Goal: Information Seeking & Learning: Learn about a topic

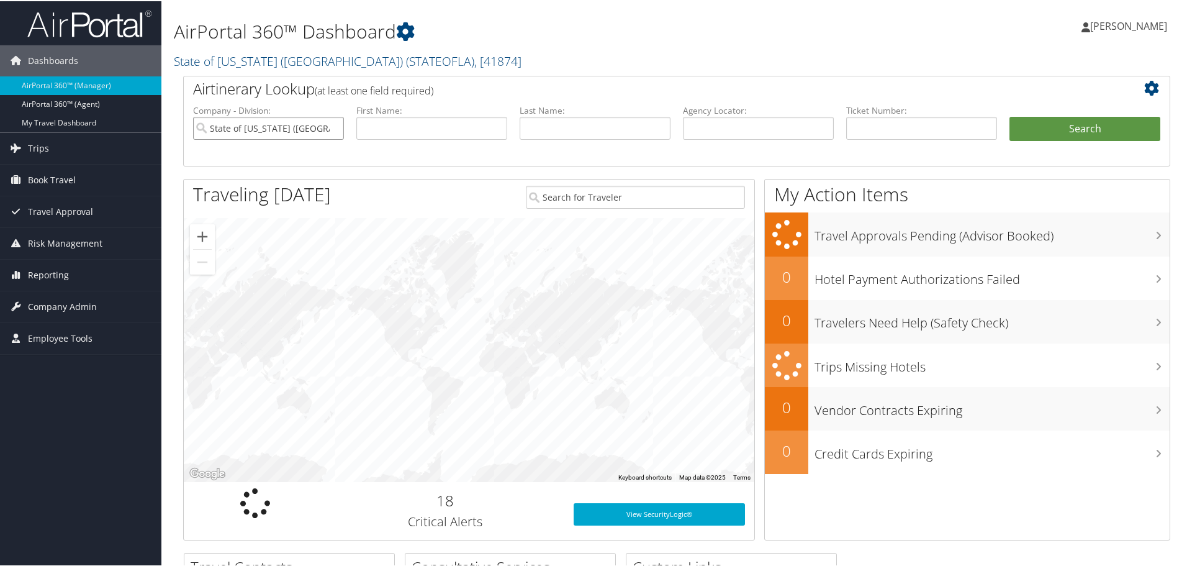
click at [261, 124] on input "State of [US_STATE] ([GEOGRAPHIC_DATA])" at bounding box center [268, 126] width 151 height 23
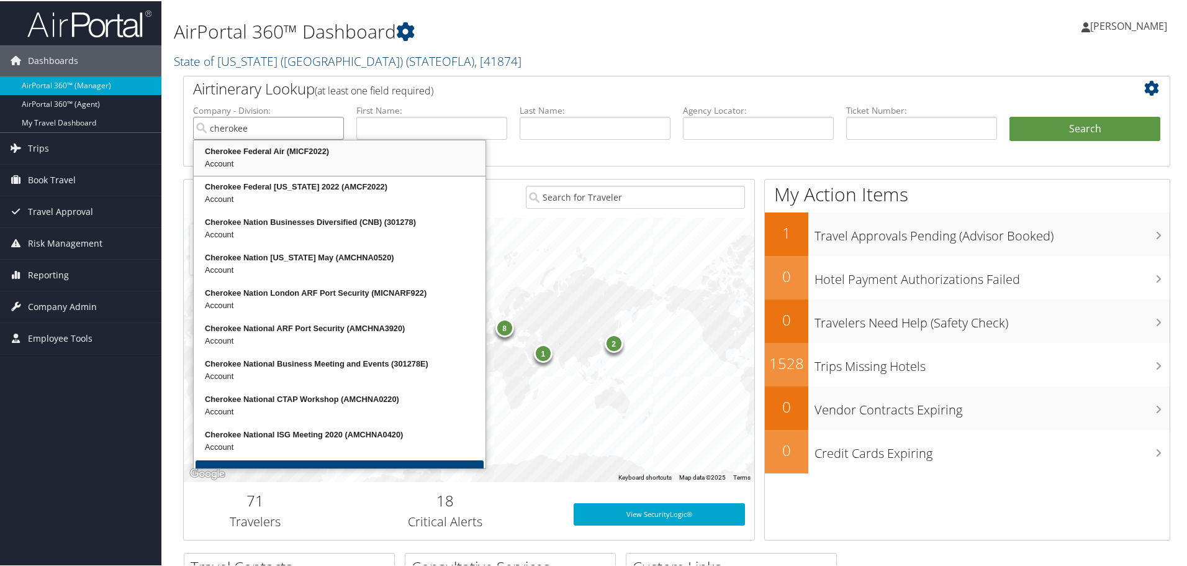
click at [258, 148] on div "Cherokee Federal Air (MICF2022)" at bounding box center [340, 150] width 288 height 12
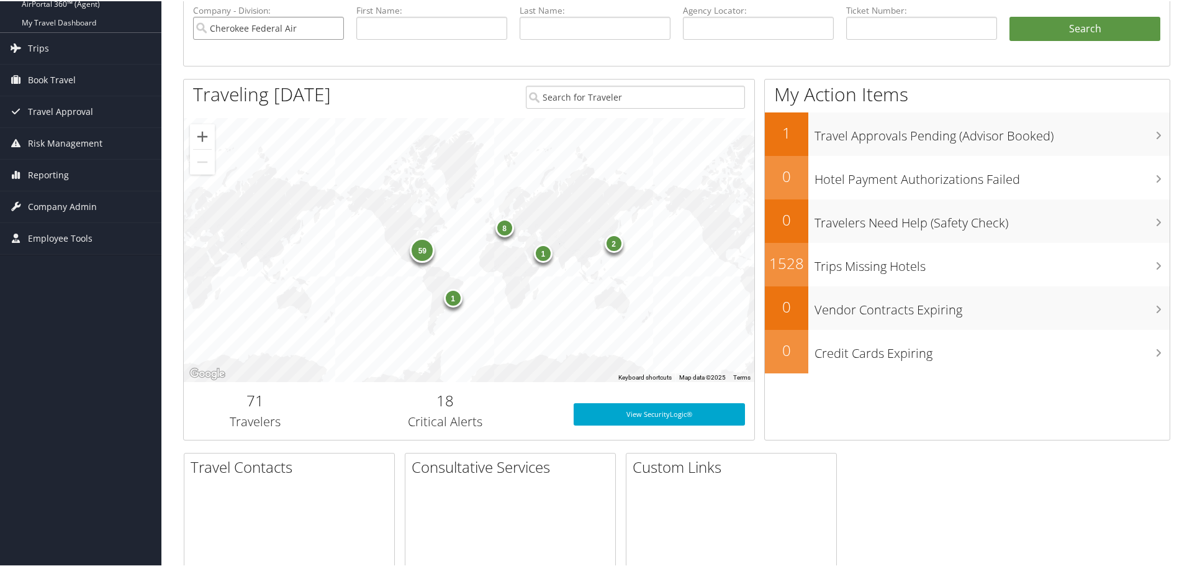
scroll to position [186, 0]
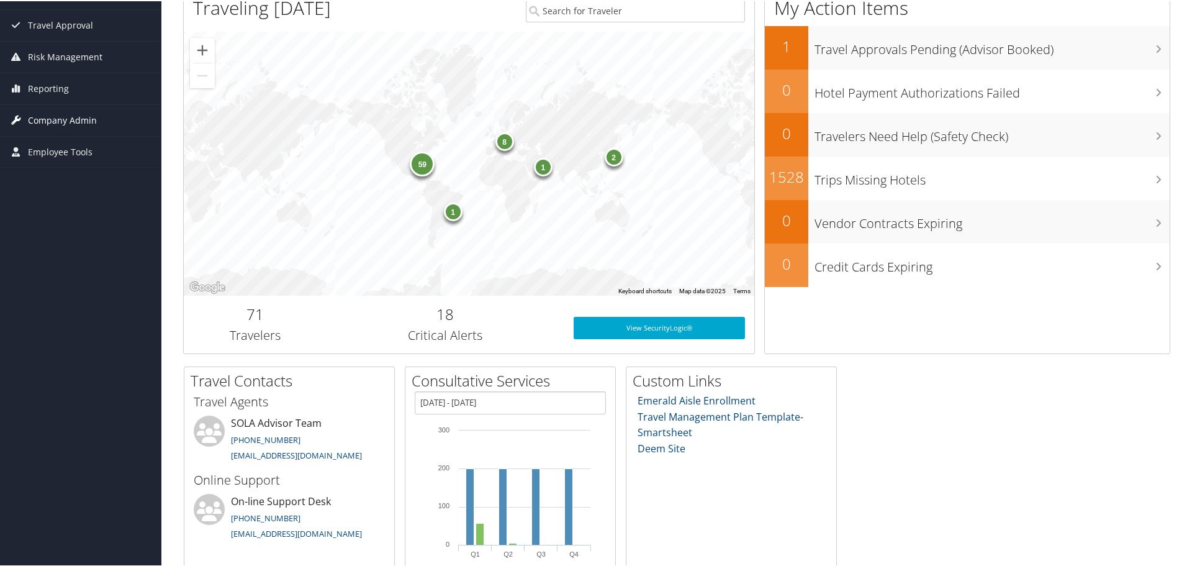
type input "Cherokee Federal Air"
click at [63, 114] on span "Company Admin" at bounding box center [62, 119] width 69 height 31
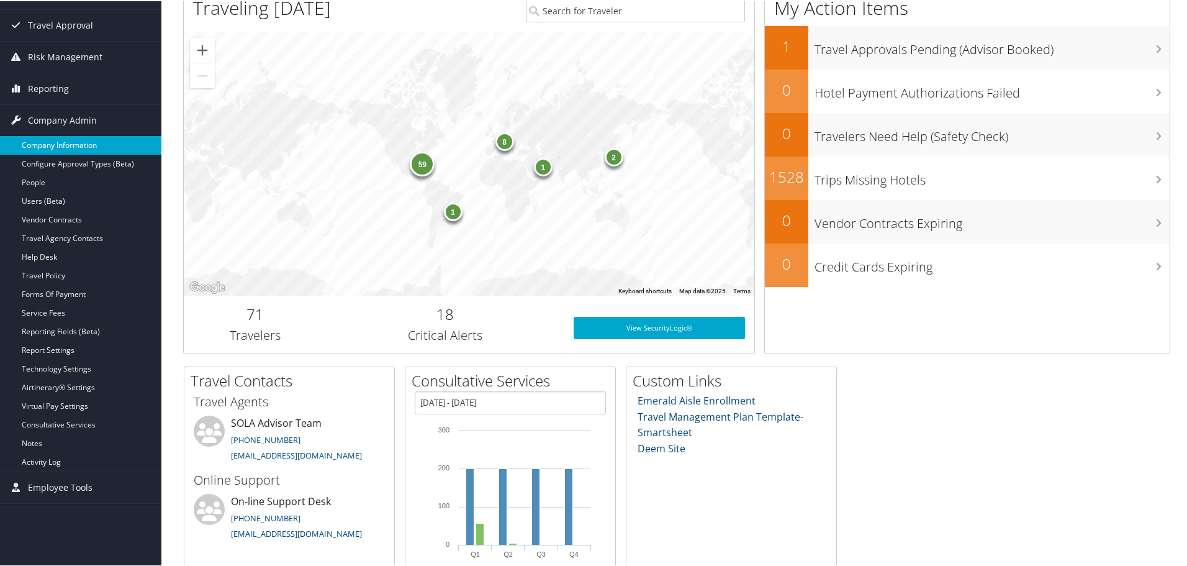
click at [63, 148] on link "Company Information" at bounding box center [80, 144] width 161 height 19
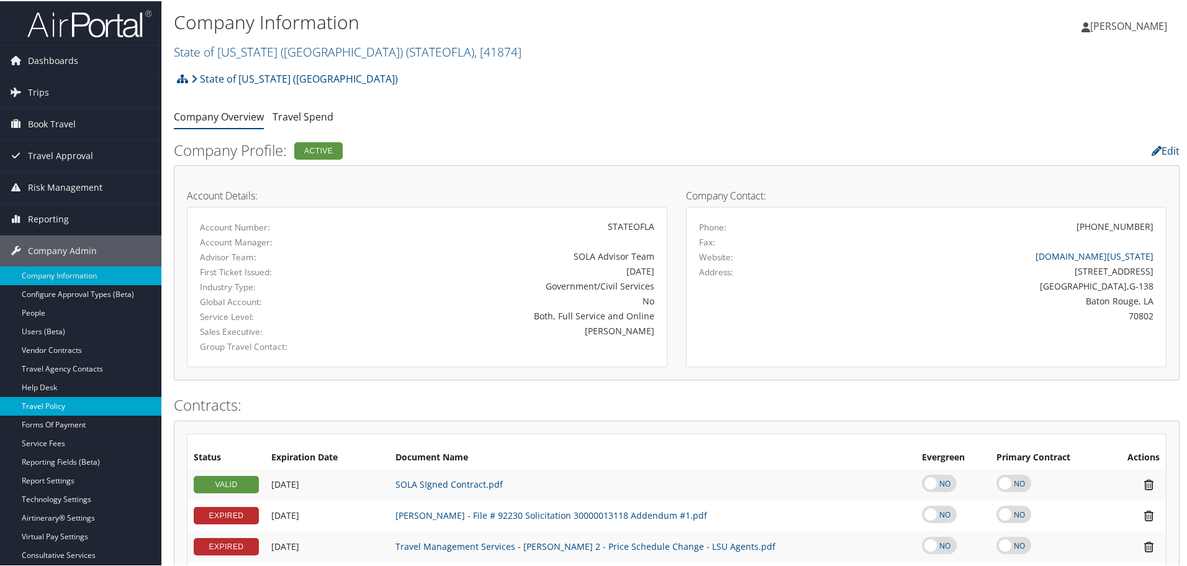
click at [61, 405] on link "Travel Policy" at bounding box center [80, 404] width 161 height 19
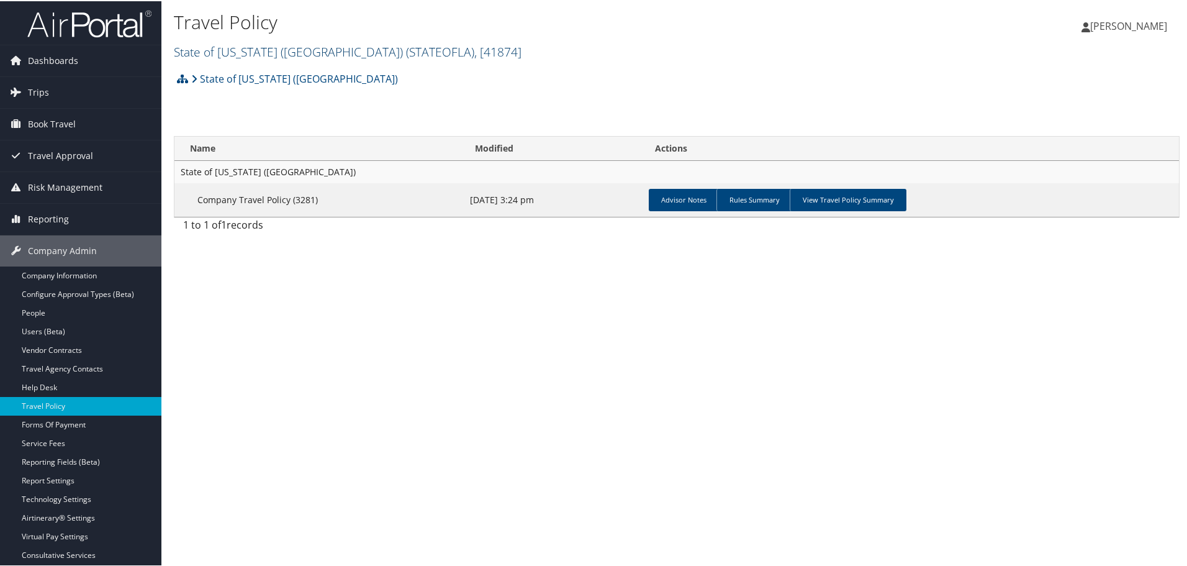
click at [243, 51] on link "State of Louisiana (SOLA) ( STATEOFLA ) , [ 41874 ]" at bounding box center [348, 50] width 348 height 17
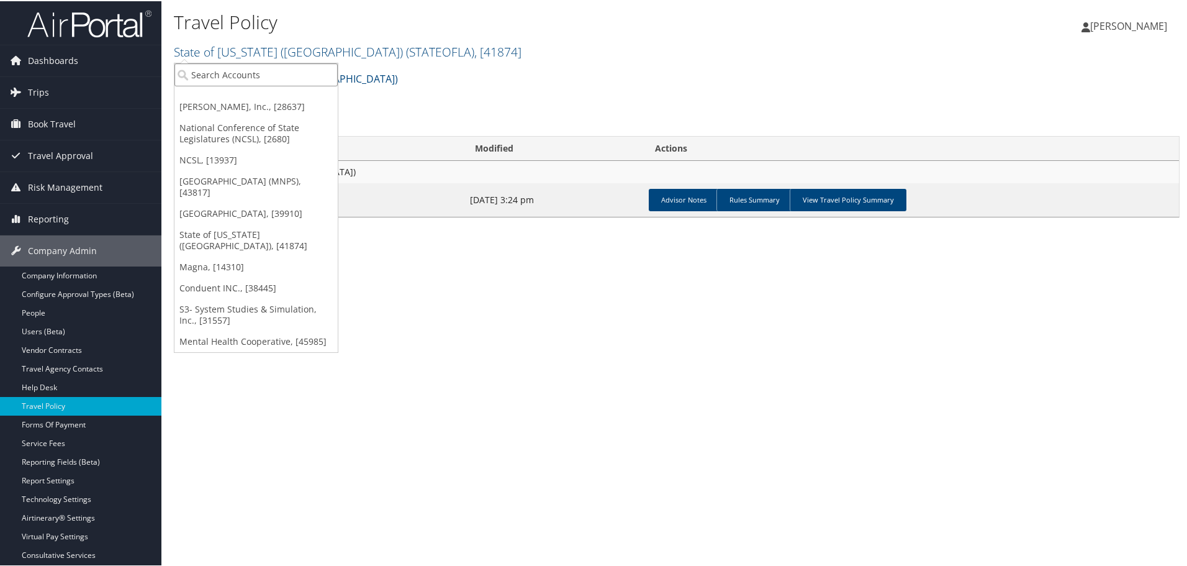
click at [209, 74] on input "search" at bounding box center [255, 73] width 163 height 23
type input "chero"
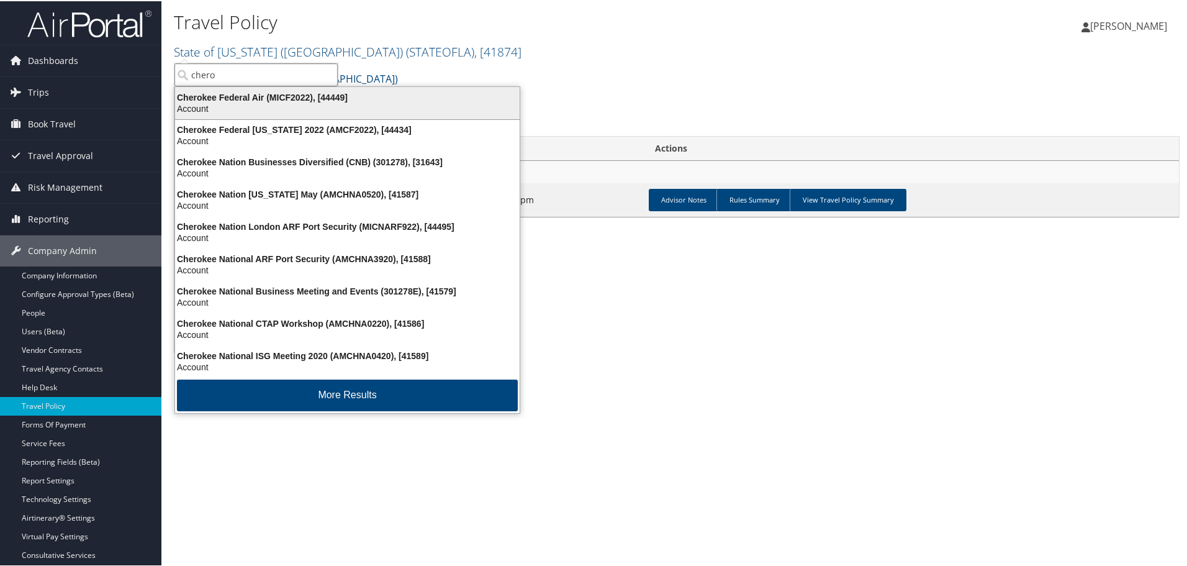
click at [281, 101] on div "Cherokee Federal Air (MICF2022), [44449]" at bounding box center [347, 96] width 359 height 11
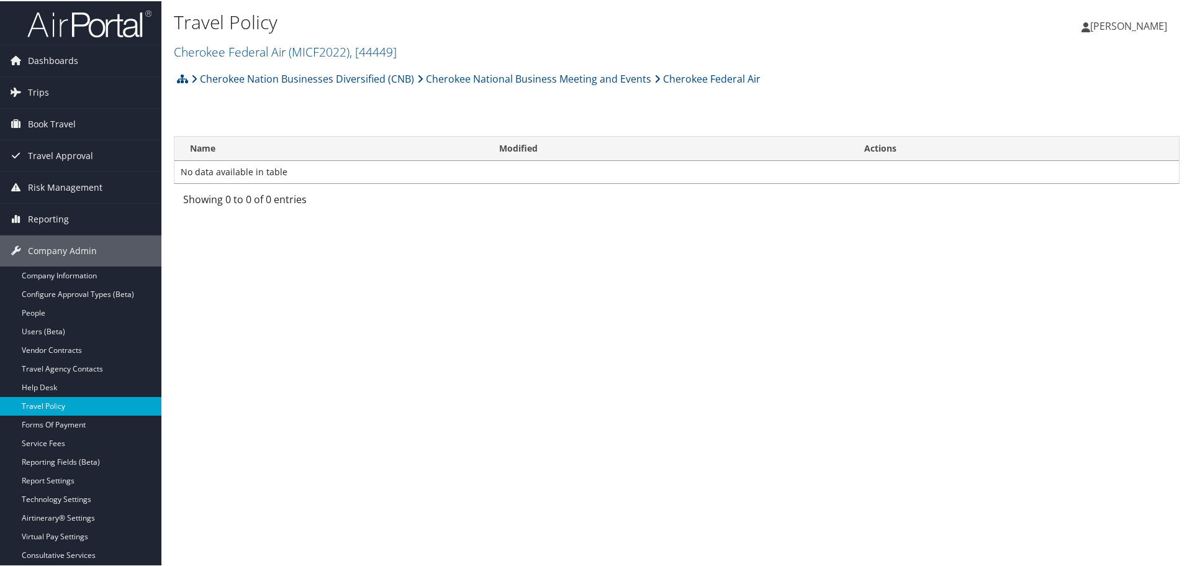
click at [63, 400] on link "Travel Policy" at bounding box center [80, 404] width 161 height 19
click at [258, 52] on link "Cherokee Federal Air ( MICF2022 ) , [ 44449 ]" at bounding box center [285, 50] width 223 height 17
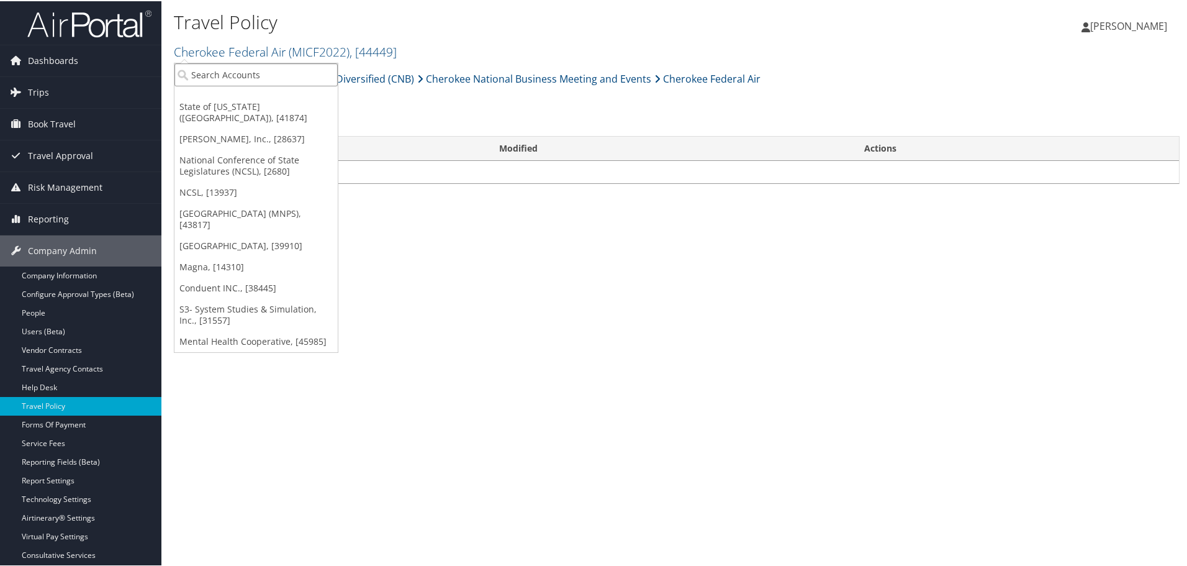
click at [230, 69] on input "search" at bounding box center [255, 73] width 163 height 23
type input "cherokee"
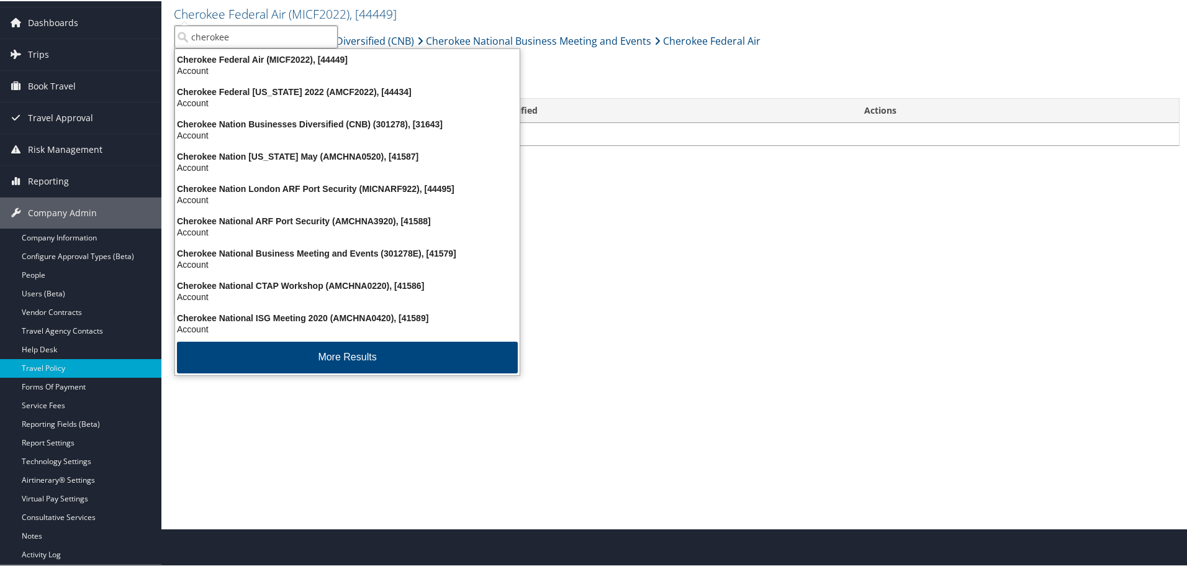
scroll to position [67, 0]
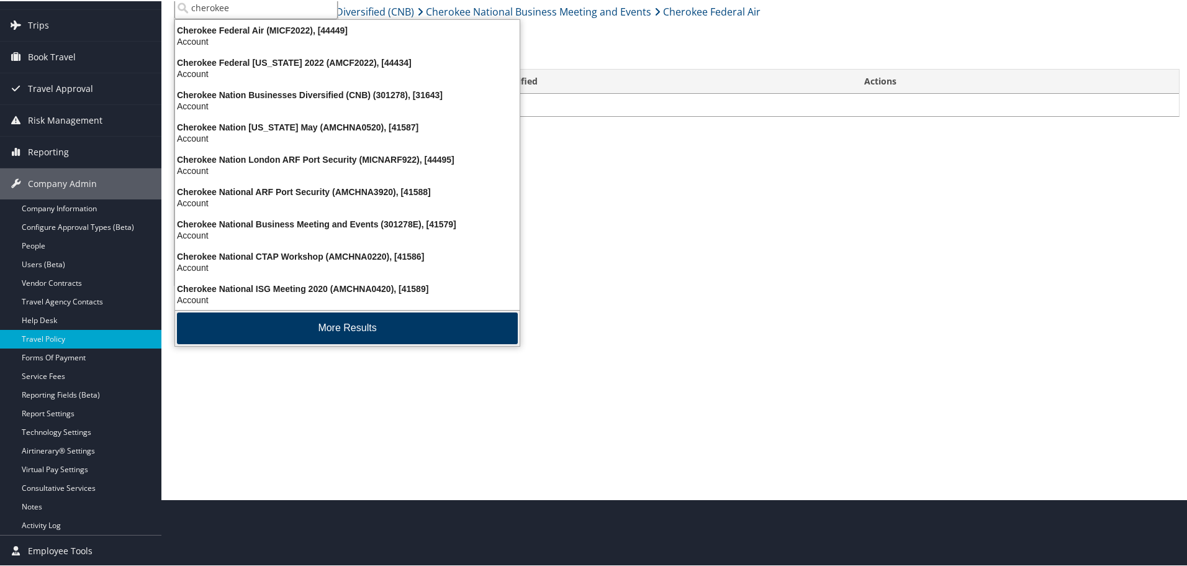
click at [371, 325] on button "More Results" at bounding box center [347, 327] width 341 height 32
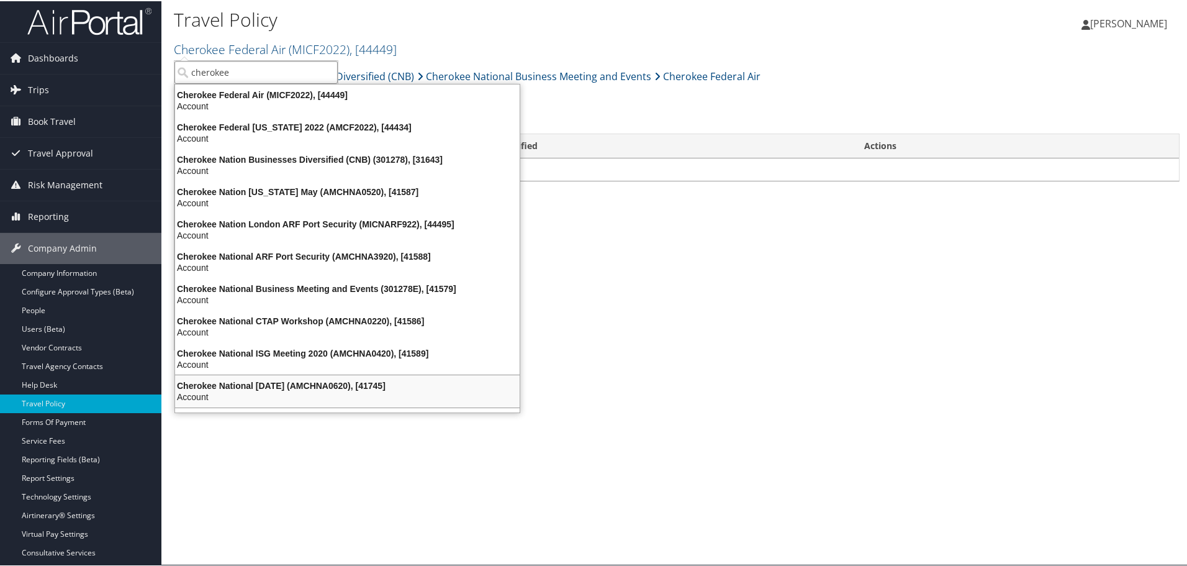
scroll to position [0, 0]
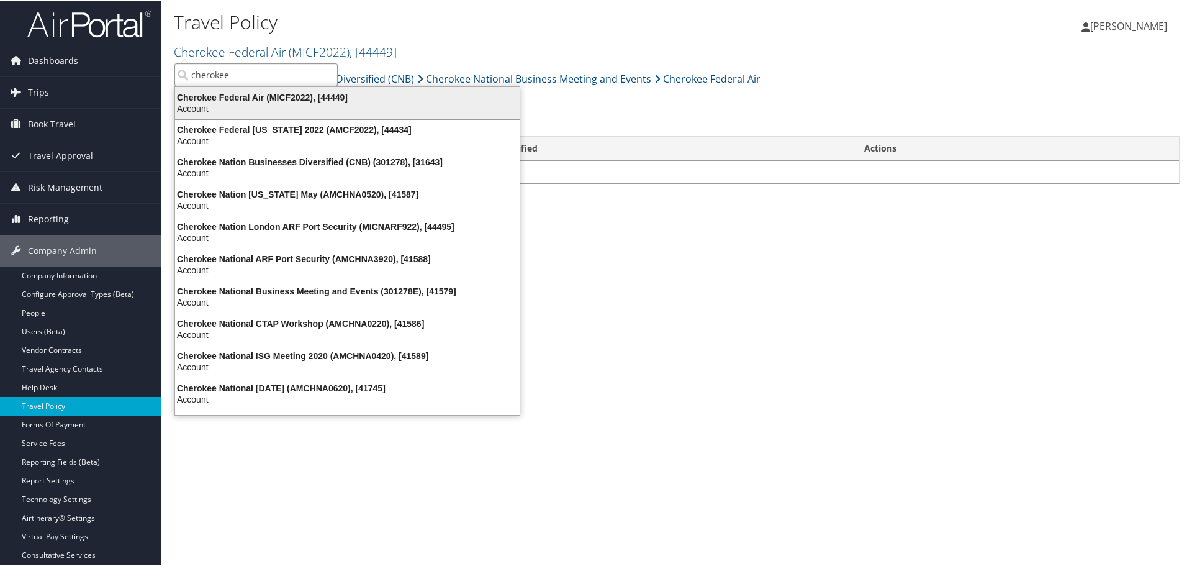
click at [242, 100] on div "Cherokee Federal Air (MICF2022), [44449]" at bounding box center [347, 96] width 359 height 11
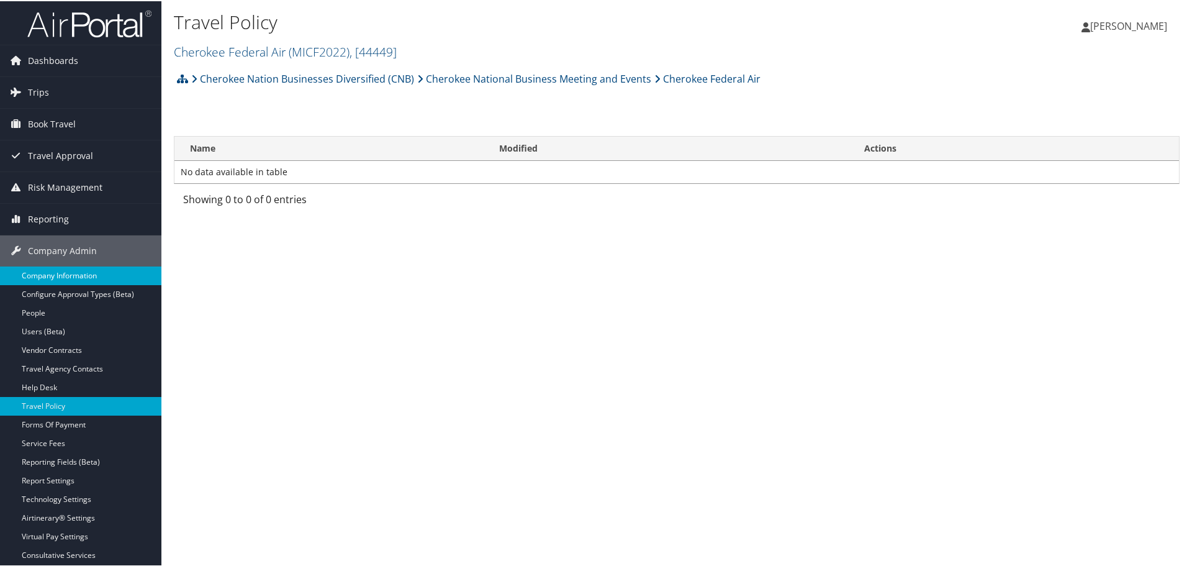
click at [51, 268] on link "Company Information" at bounding box center [80, 274] width 161 height 19
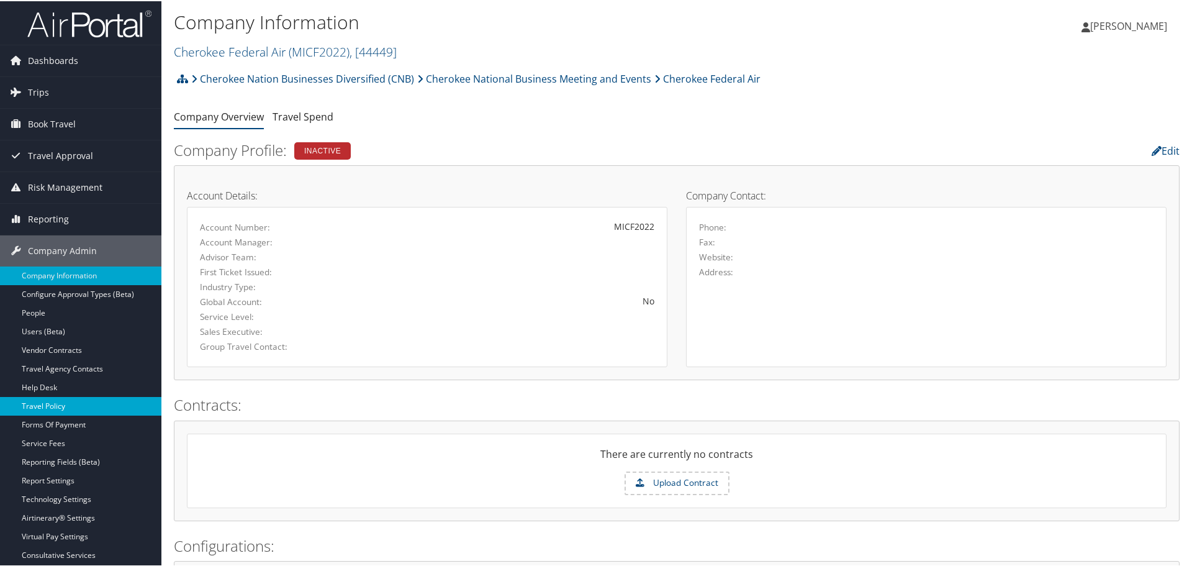
click at [68, 403] on link "Travel Policy" at bounding box center [80, 404] width 161 height 19
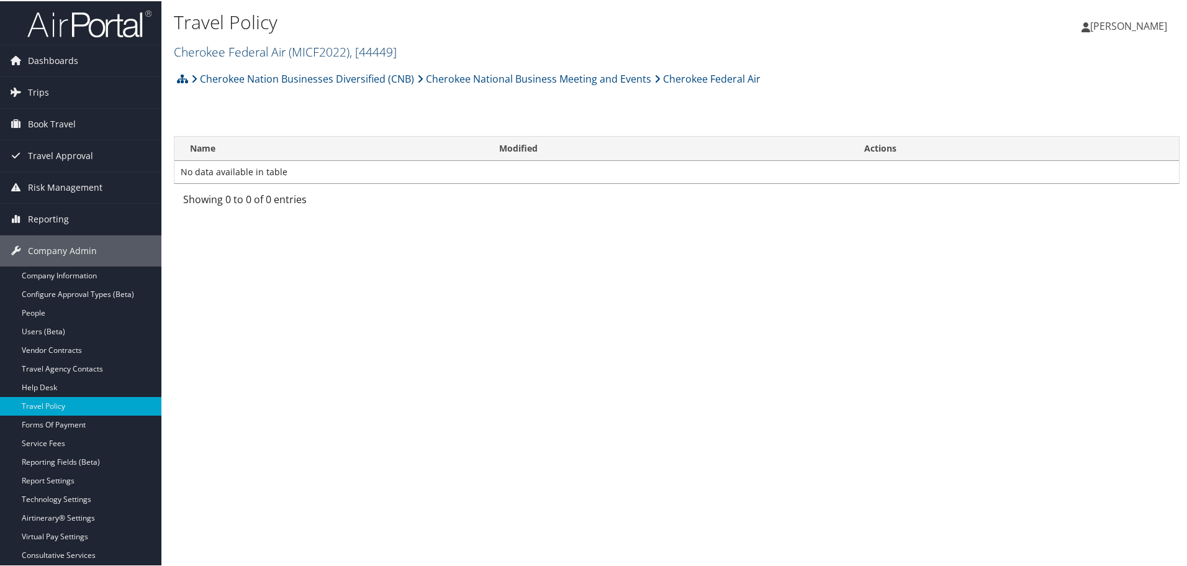
click at [234, 56] on link "Cherokee Federal Air ( MICF2022 ) , [ 44449 ]" at bounding box center [285, 50] width 223 height 17
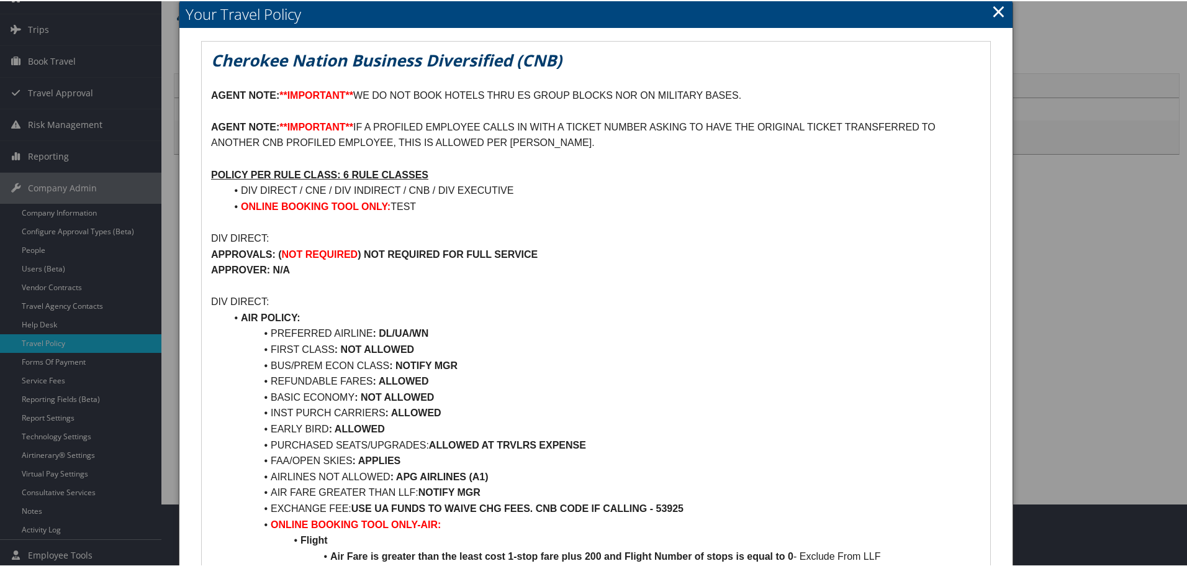
scroll to position [62, 0]
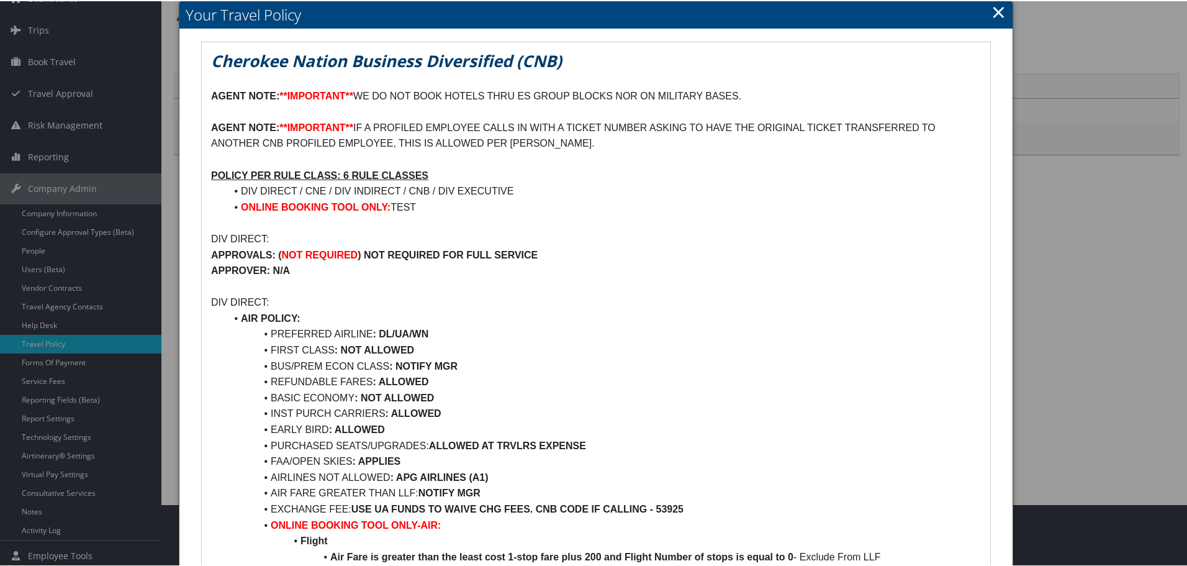
click at [270, 438] on li "PURCHASED SEATS/UPGRADES: ALLOWED AT TRVLRS EXPENSE" at bounding box center [603, 444] width 755 height 16
drag, startPoint x: 271, startPoint y: 441, endPoint x: 646, endPoint y: 444, distance: 375.6
click at [632, 444] on li "PURCHASED SEATS/UPGRADES: ALLOWED AT TRVLRS EXPENSE" at bounding box center [603, 444] width 755 height 16
copy li "PURCHASED SEATS/UPGRADES: ALLOWED AT TRVLRS EXPENSE"
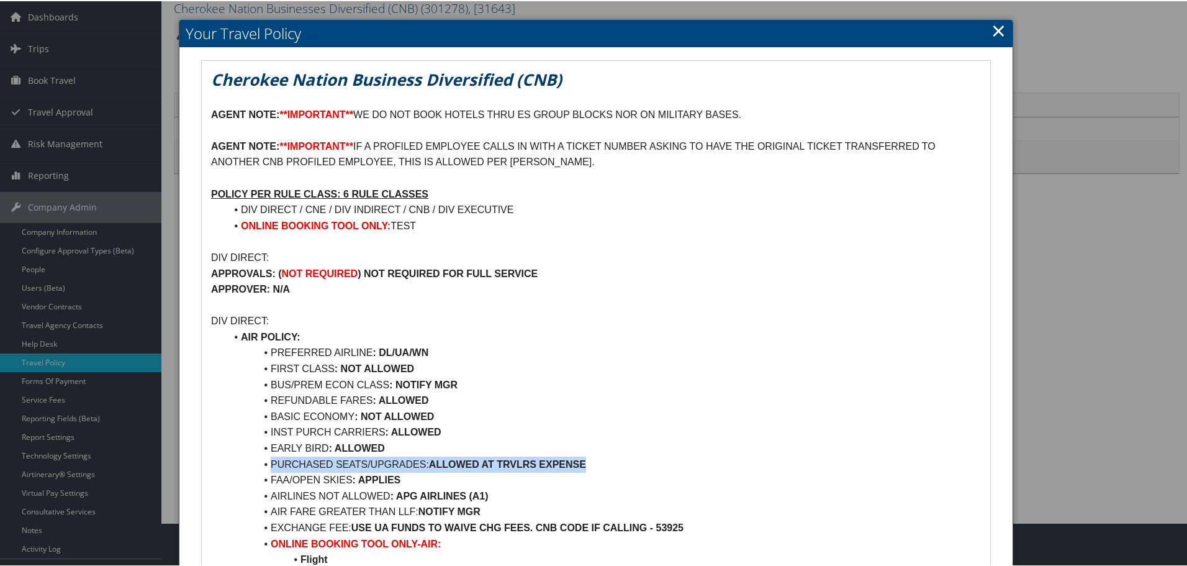
scroll to position [0, 0]
